Goal: Book appointment/travel/reservation

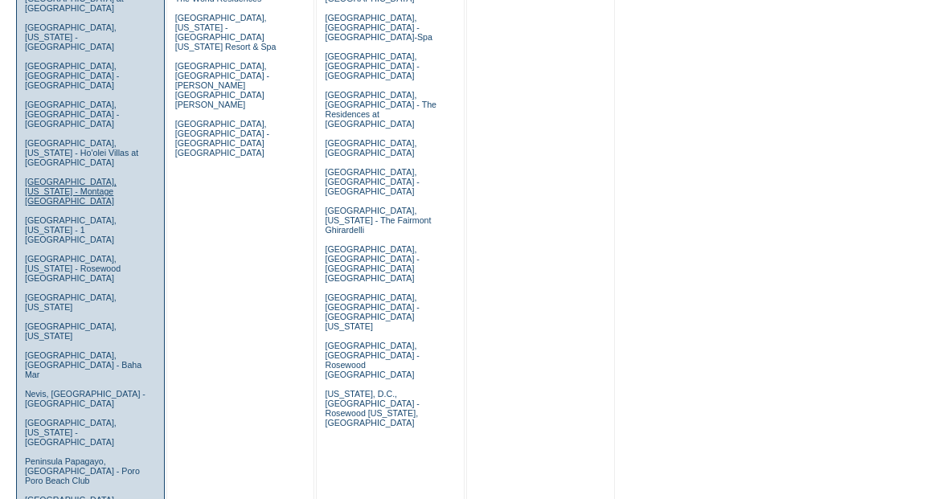
scroll to position [852, 0]
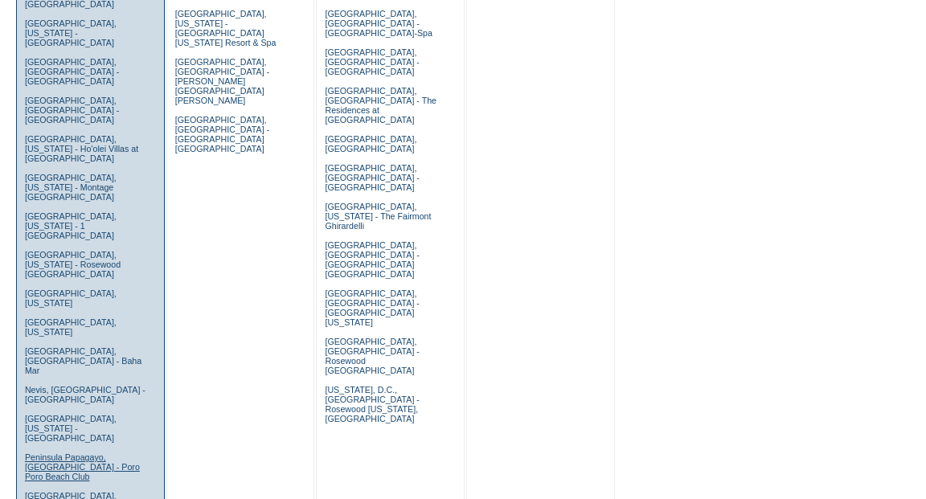
click at [94, 453] on link "Peninsula Papagayo, [GEOGRAPHIC_DATA] - Poro Poro Beach Club" at bounding box center [82, 467] width 115 height 29
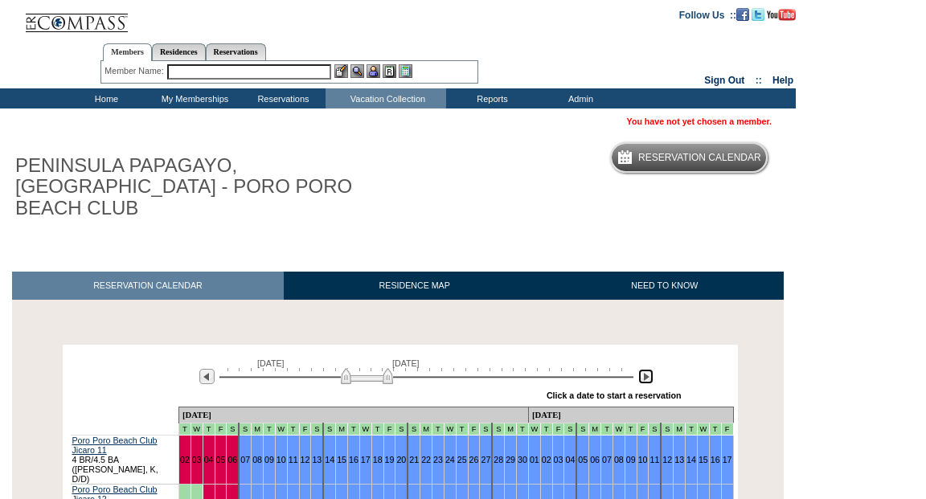
click at [644, 369] on img at bounding box center [645, 376] width 15 height 15
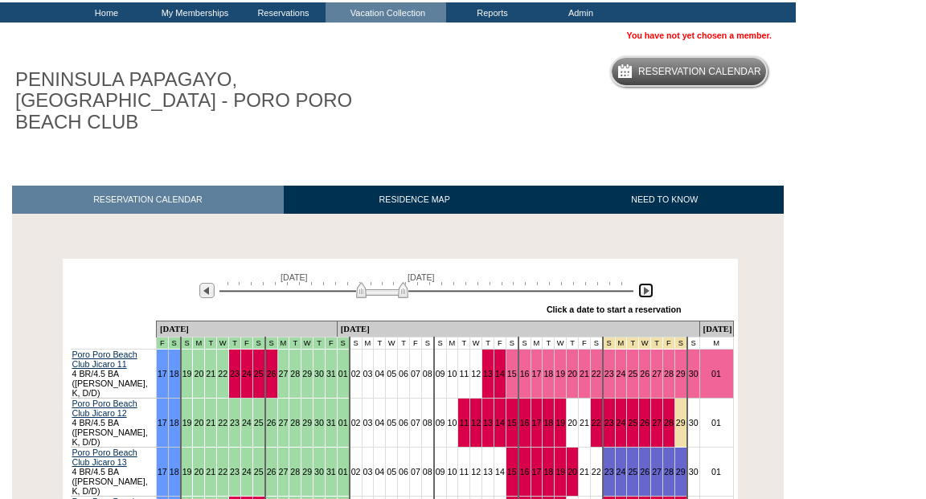
scroll to position [96, 0]
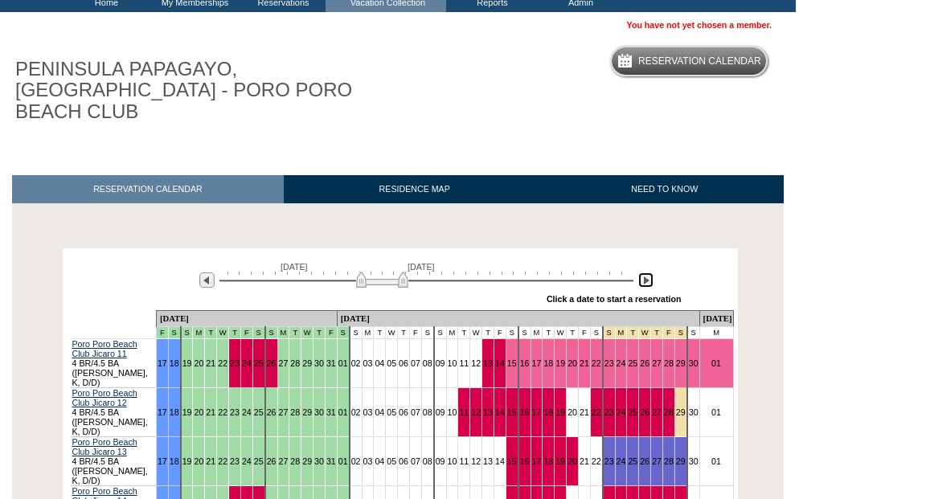
click at [646, 273] on img at bounding box center [645, 280] width 15 height 15
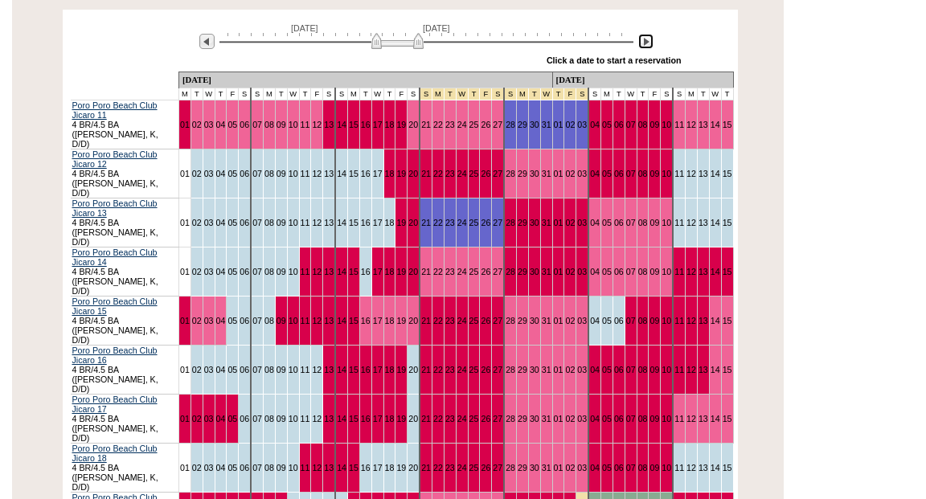
scroll to position [302, 0]
